Goal: Use online tool/utility

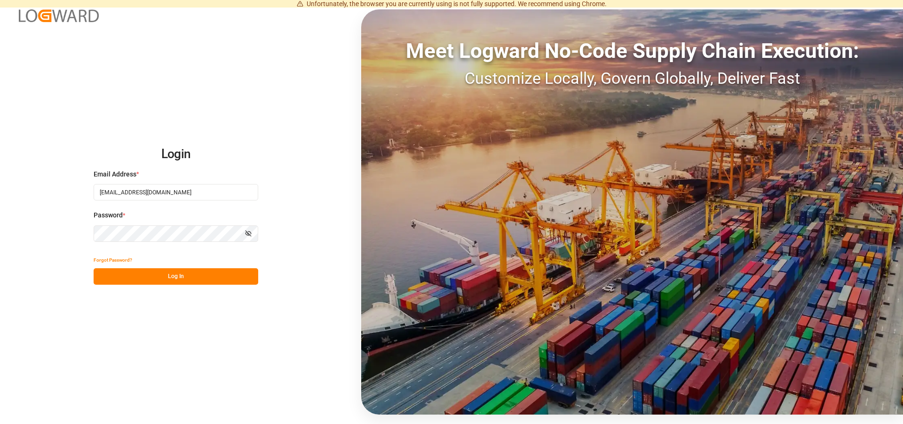
click at [168, 276] on button "Log In" at bounding box center [176, 276] width 165 height 16
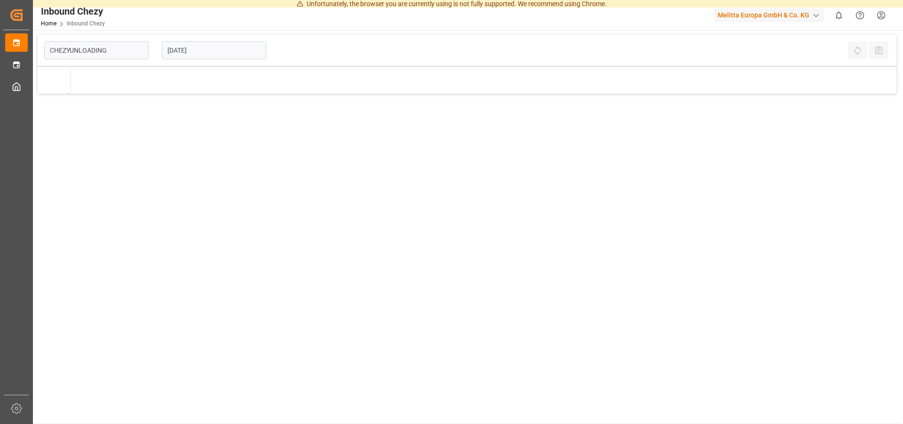
type input "Chezy Unloading"
